Goal: Task Accomplishment & Management: Use online tool/utility

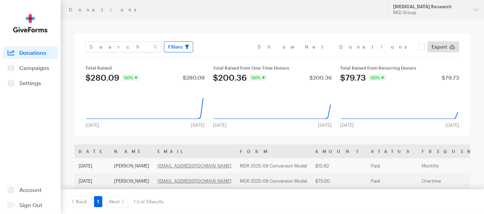
click at [174, 47] on span "Filters" at bounding box center [175, 47] width 14 height 8
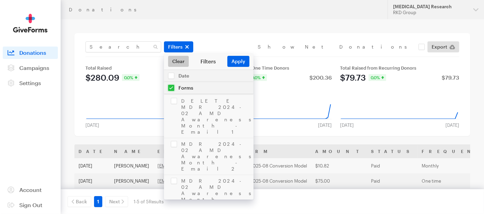
click at [178, 59] on link "Clear" at bounding box center [178, 61] width 21 height 11
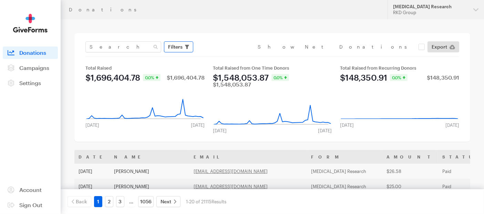
click at [178, 46] on span "Filters" at bounding box center [175, 47] width 14 height 8
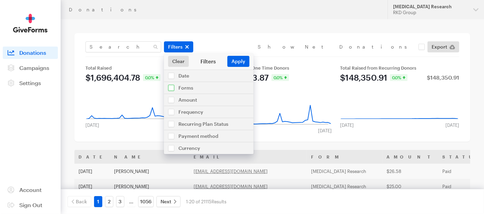
click at [173, 86] on input "checkbox" at bounding box center [209, 88] width 90 height 12
checkbox input "true"
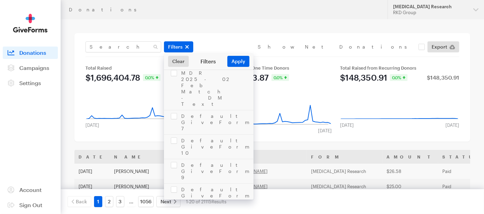
scroll to position [536, 0]
checkbox input "true"
click at [237, 60] on button "Apply" at bounding box center [238, 61] width 22 height 11
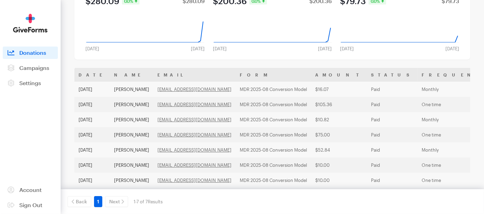
scroll to position [107, 0]
